Goal: Information Seeking & Learning: Learn about a topic

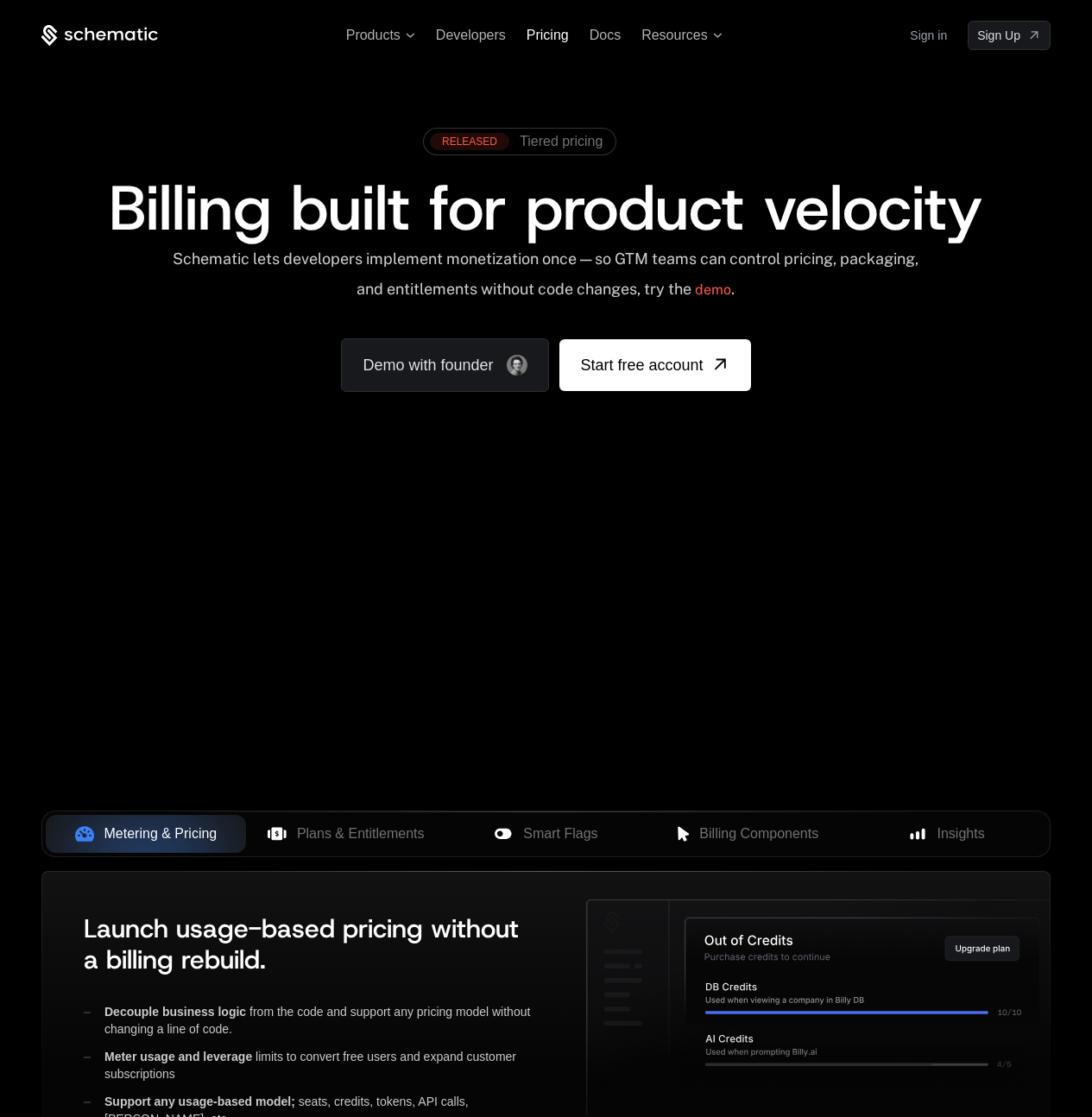
click at [537, 34] on span "Pricing" at bounding box center [548, 35] width 43 height 15
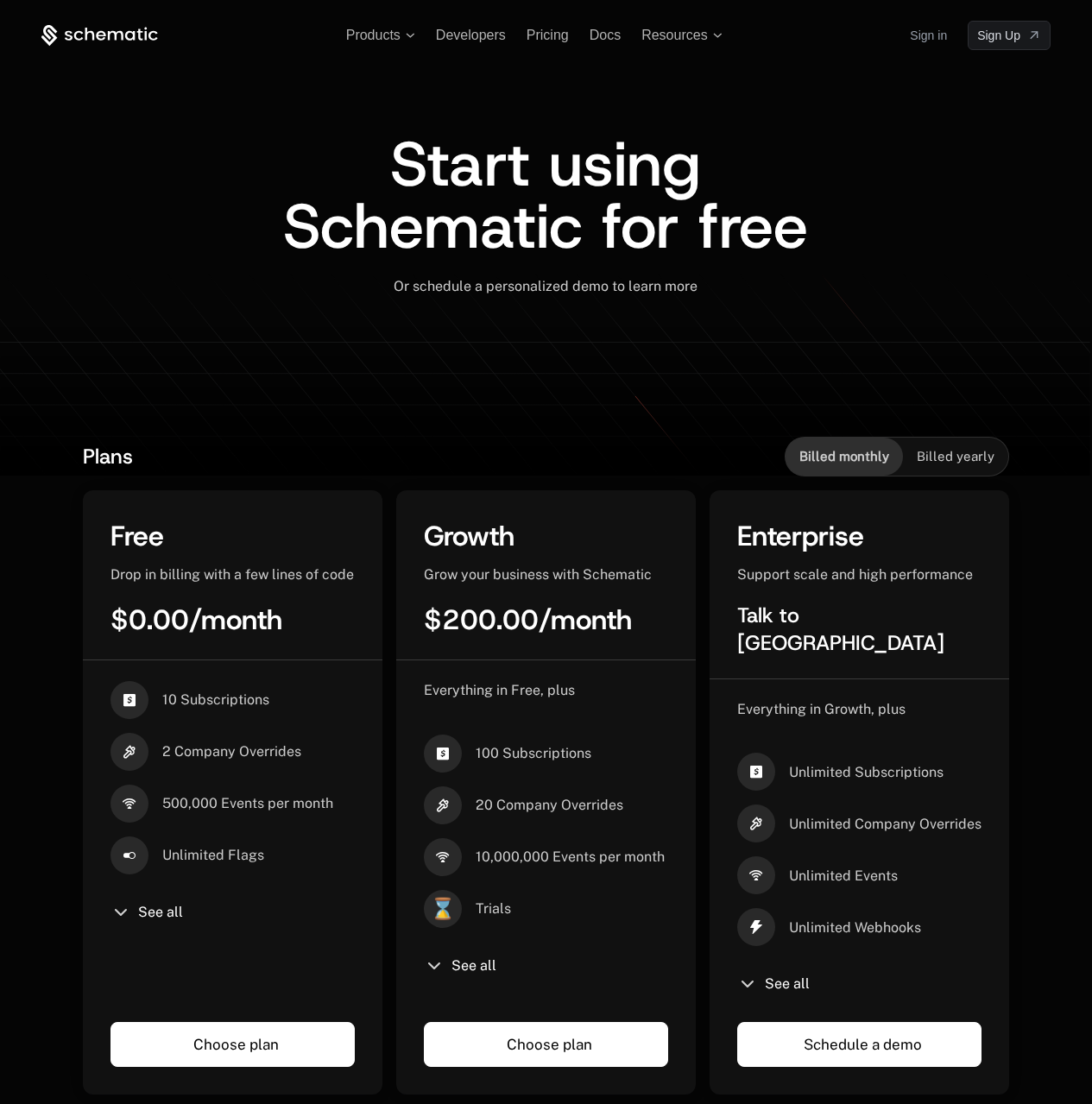
click at [483, 140] on span "Start using Schematic for free" at bounding box center [546, 194] width 525 height 145
